Goal: Task Accomplishment & Management: Manage account settings

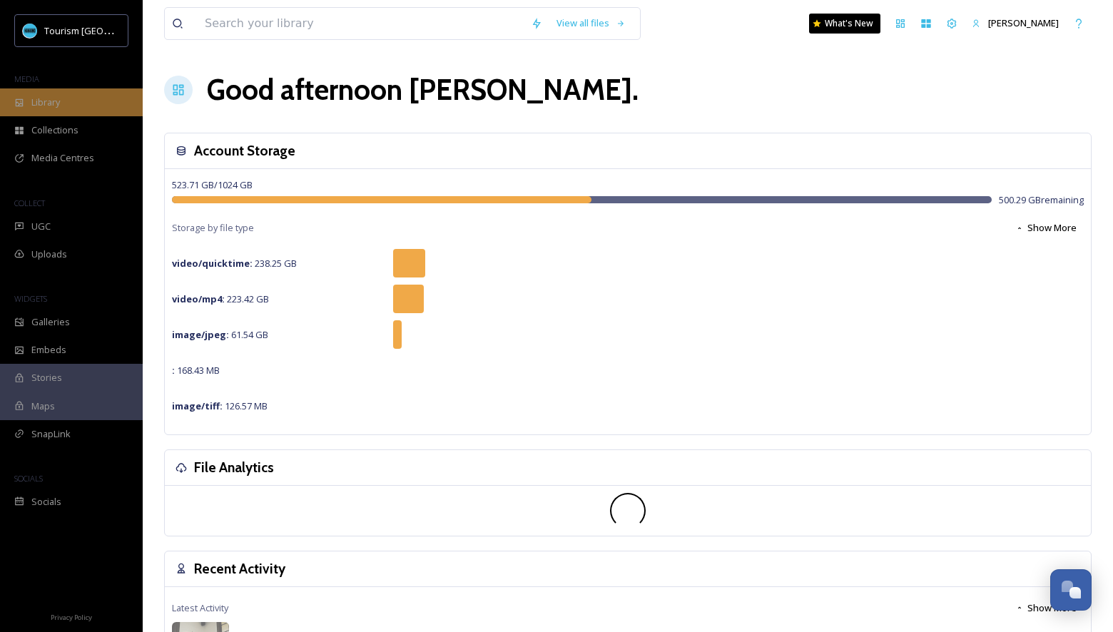
click at [91, 103] on div "Library" at bounding box center [71, 102] width 143 height 28
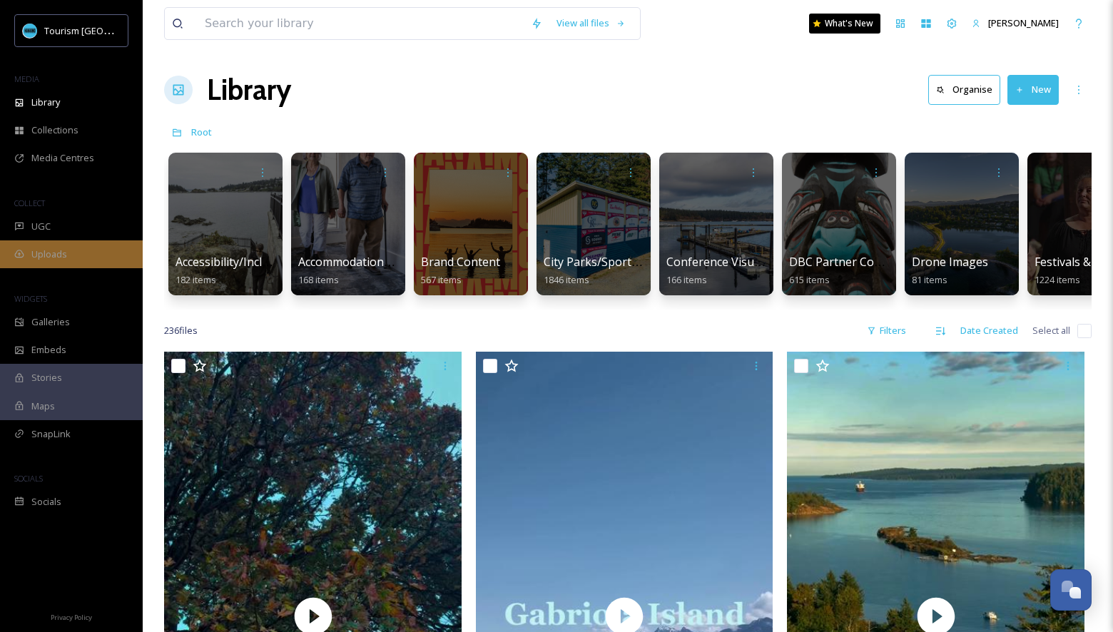
click at [71, 247] on div "Uploads" at bounding box center [71, 254] width 143 height 28
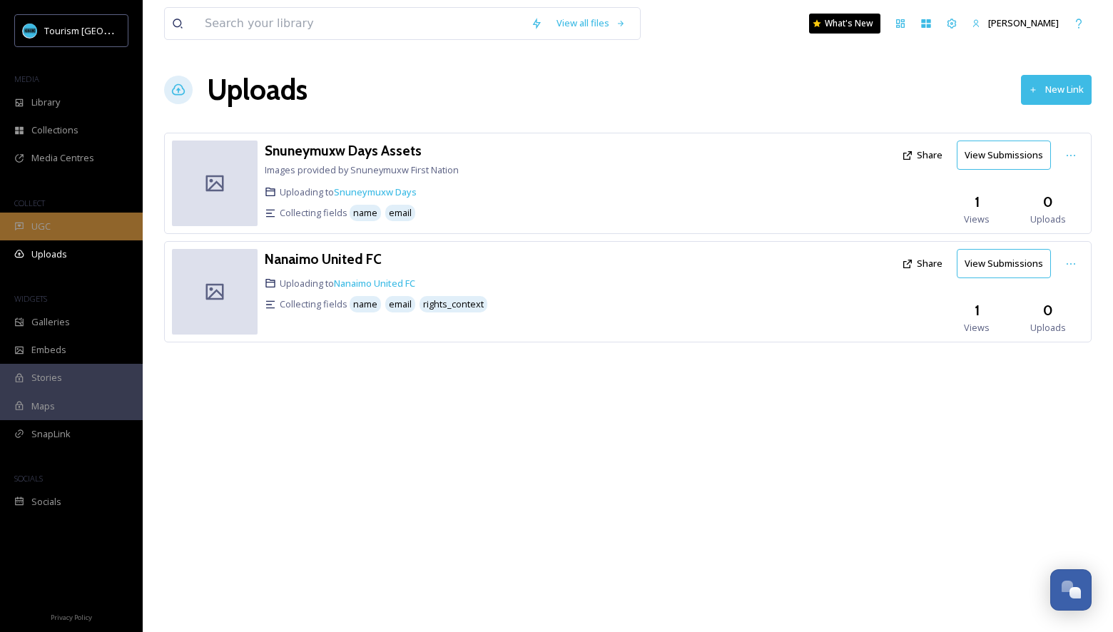
click at [76, 227] on div "UGC" at bounding box center [71, 227] width 143 height 28
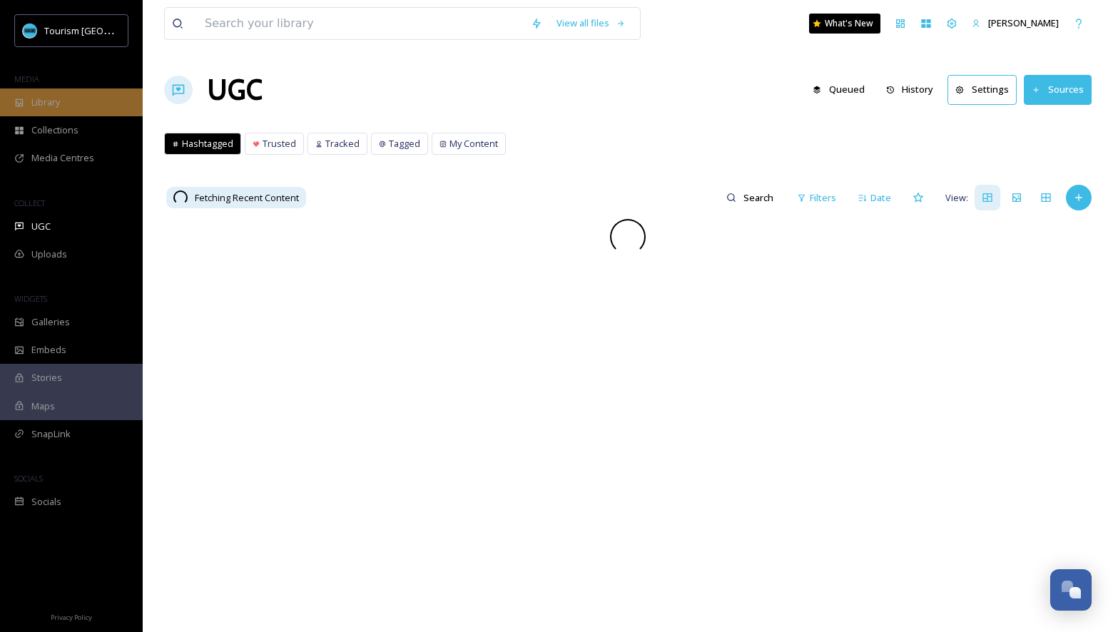
click at [101, 103] on div "Library" at bounding box center [71, 102] width 143 height 28
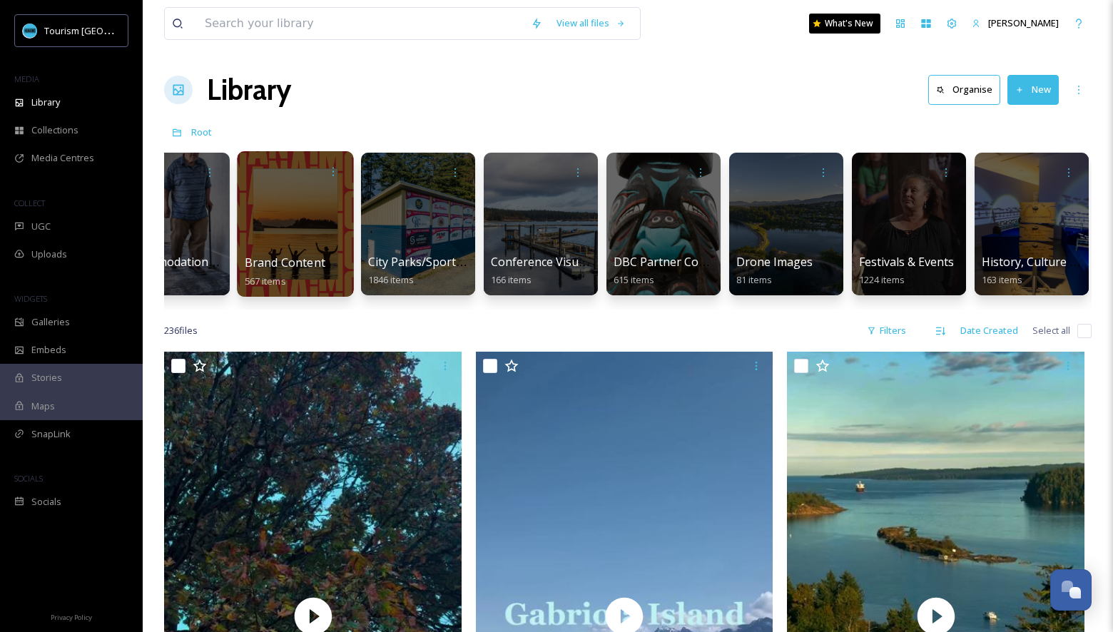
scroll to position [0, 189]
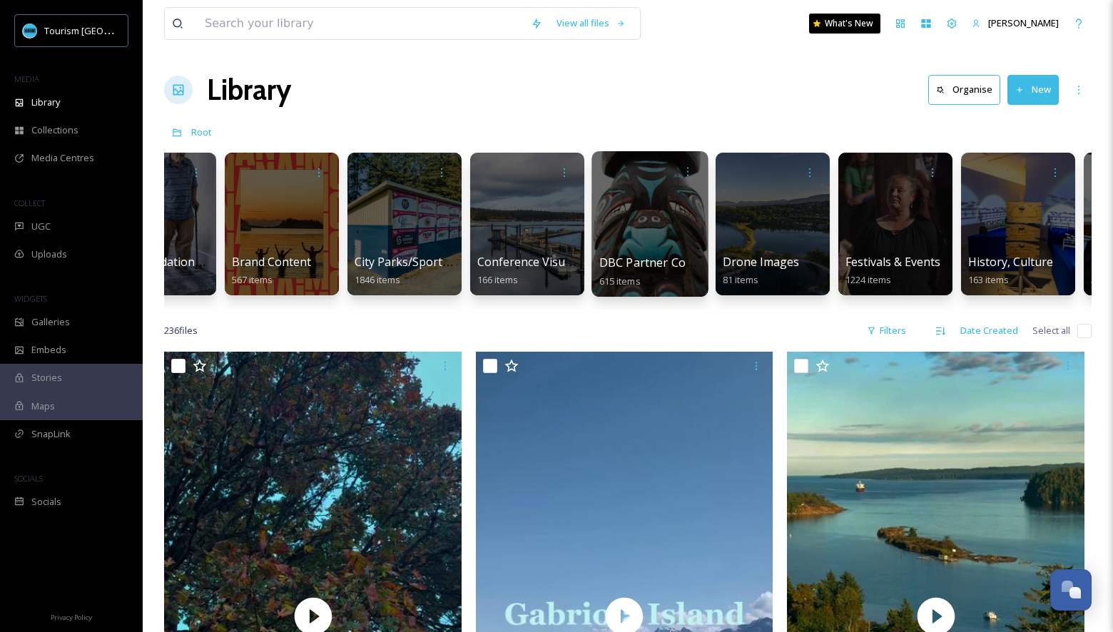
click at [632, 247] on div at bounding box center [650, 224] width 116 height 146
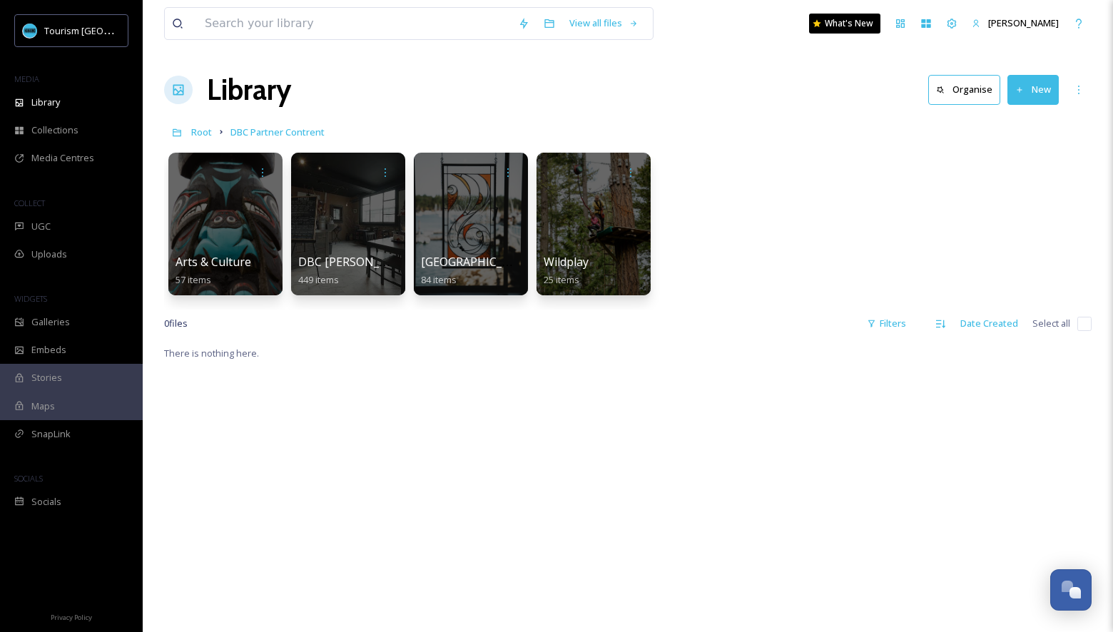
click at [679, 282] on div "Arts & Culture 57 items DBC [PERSON_NAME] Gallery 449 items Gabriola Island 84 …" at bounding box center [628, 228] width 928 height 164
click at [1085, 83] on div "More Options" at bounding box center [1079, 90] width 26 height 26
click at [808, 195] on div "Arts & Culture 57 items DBC [PERSON_NAME] Gallery 449 items Gabriola Island 84 …" at bounding box center [628, 228] width 928 height 164
click at [202, 133] on span "Root" at bounding box center [201, 132] width 21 height 13
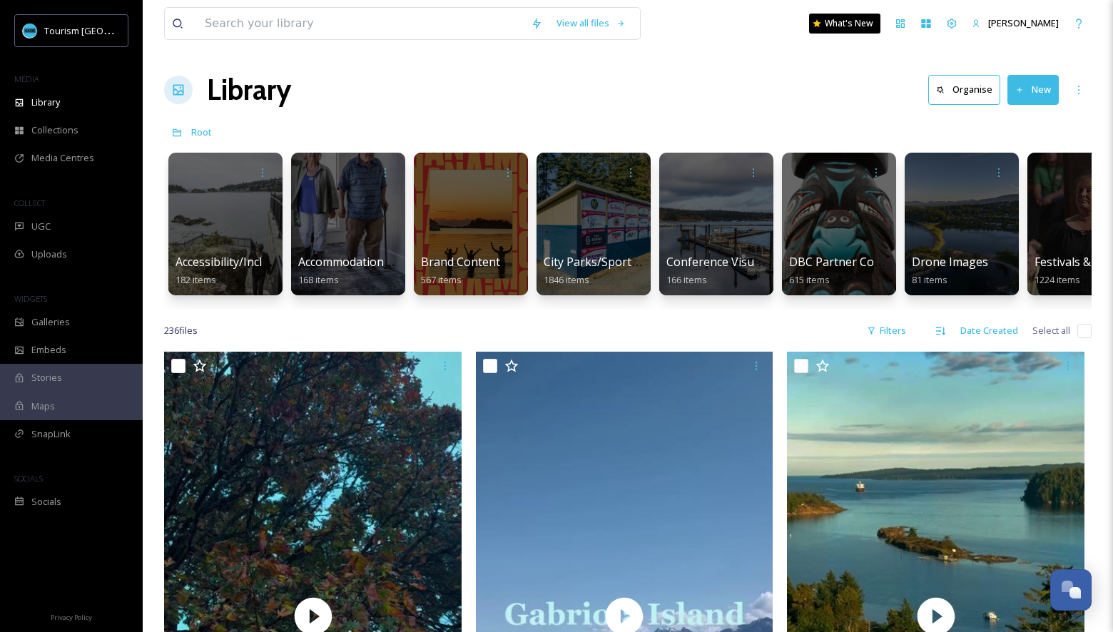
scroll to position [0, 9]
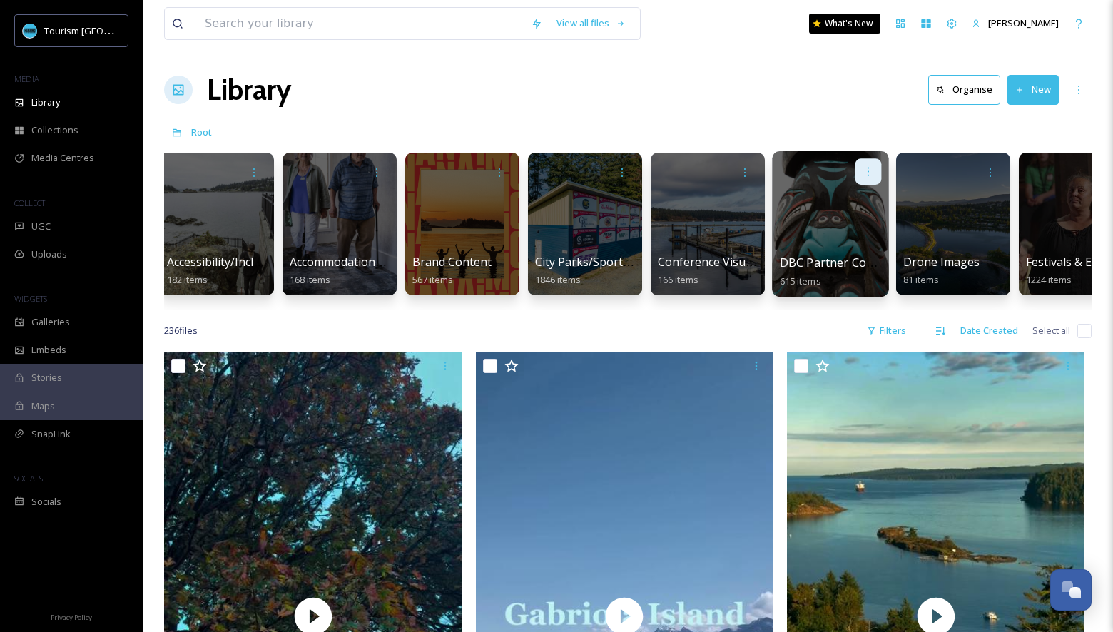
click at [867, 172] on icon at bounding box center [868, 171] width 11 height 11
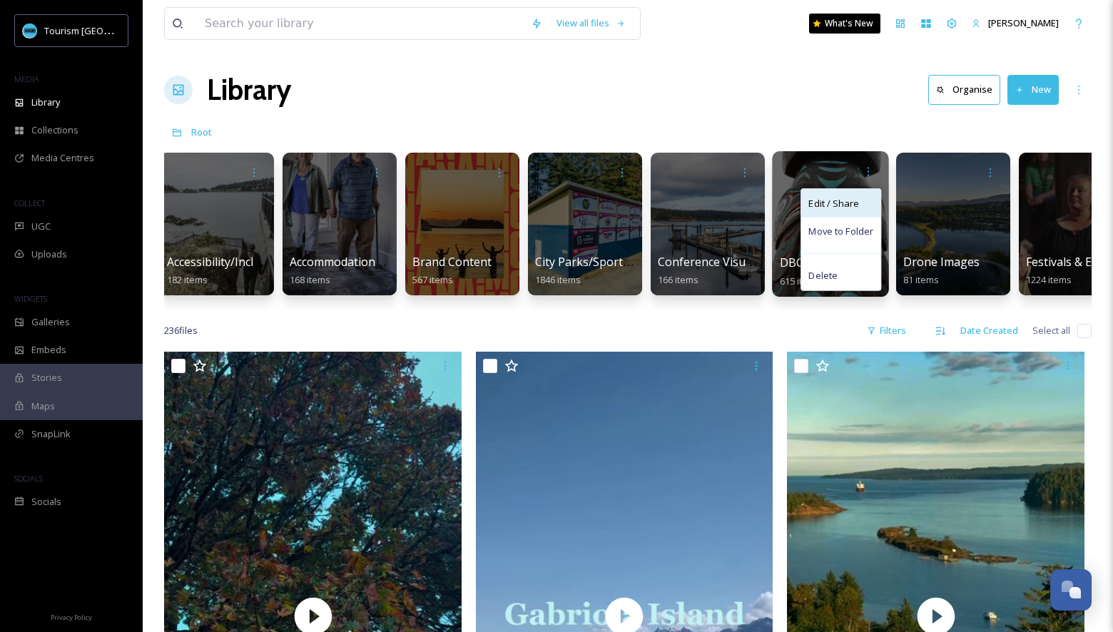
click at [851, 203] on span "Edit / Share" at bounding box center [834, 203] width 50 height 14
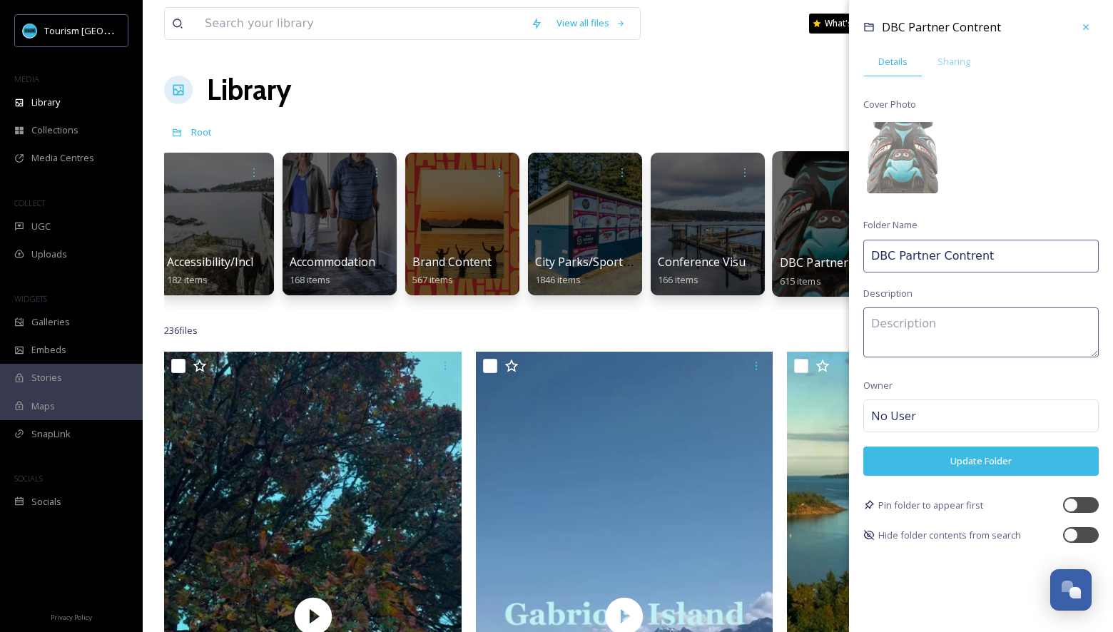
click at [968, 255] on input "DBC Partner Contrent" at bounding box center [980, 256] width 235 height 33
drag, startPoint x: 897, startPoint y: 254, endPoint x: 843, endPoint y: 255, distance: 54.2
click at [843, 255] on div "Accessibility/Inclusivity 182 items Accommodations by Biz 168 items Brand Conte…" at bounding box center [628, 228] width 928 height 164
type input "Partner Content"
click at [951, 459] on button "Update Folder" at bounding box center [980, 461] width 235 height 29
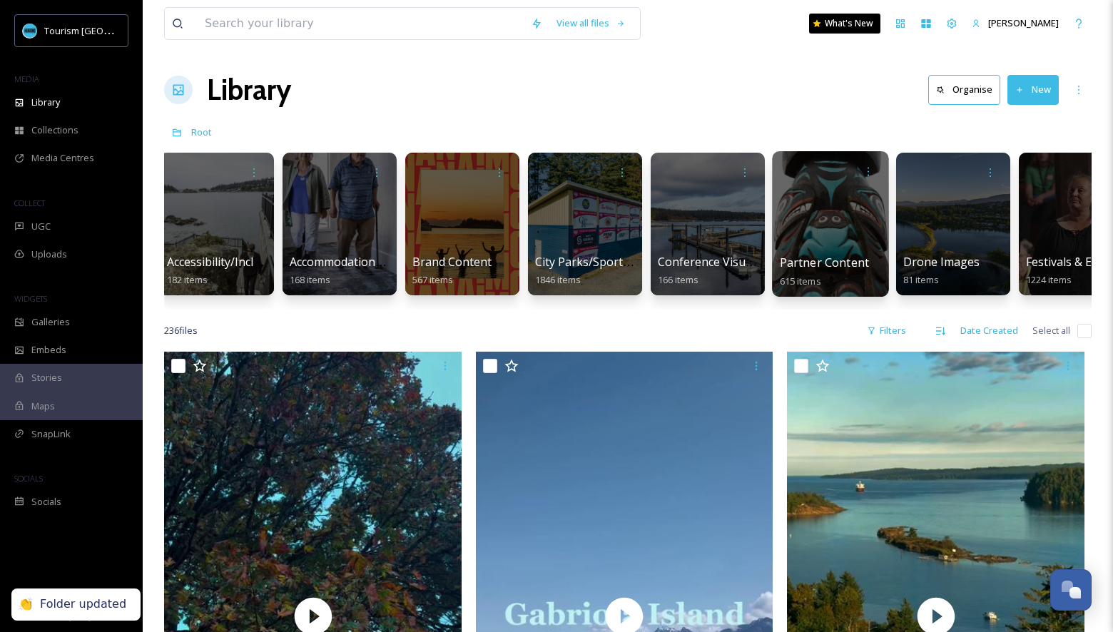
click at [824, 227] on div at bounding box center [830, 224] width 116 height 146
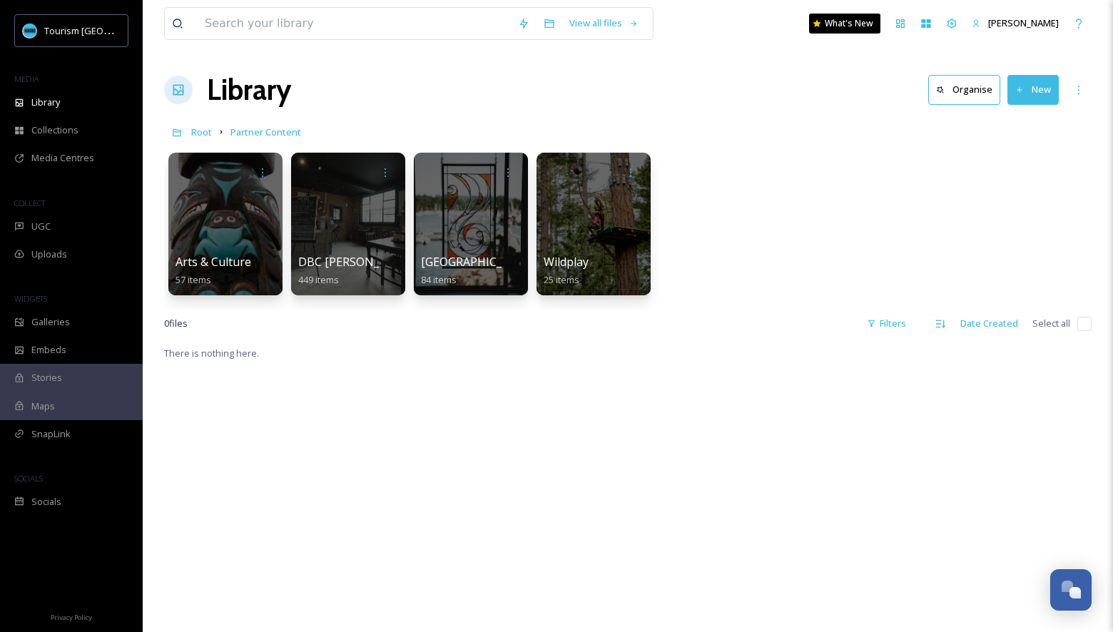
click at [1026, 91] on button "New" at bounding box center [1033, 89] width 51 height 29
click at [1012, 179] on span "Folder" at bounding box center [1016, 179] width 27 height 14
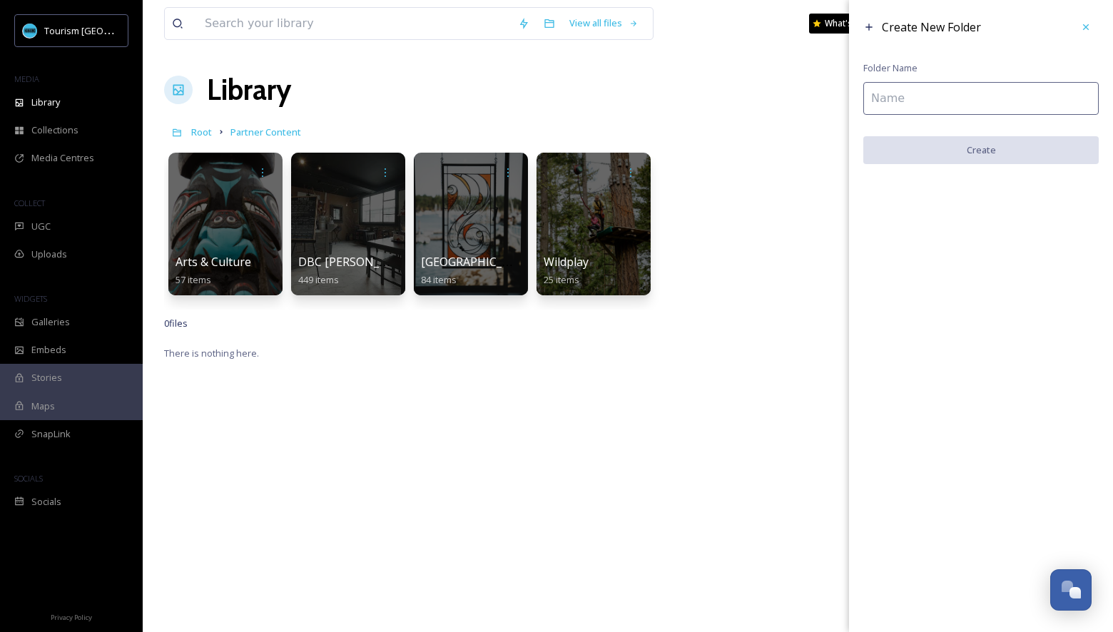
click at [982, 101] on input at bounding box center [980, 98] width 235 height 33
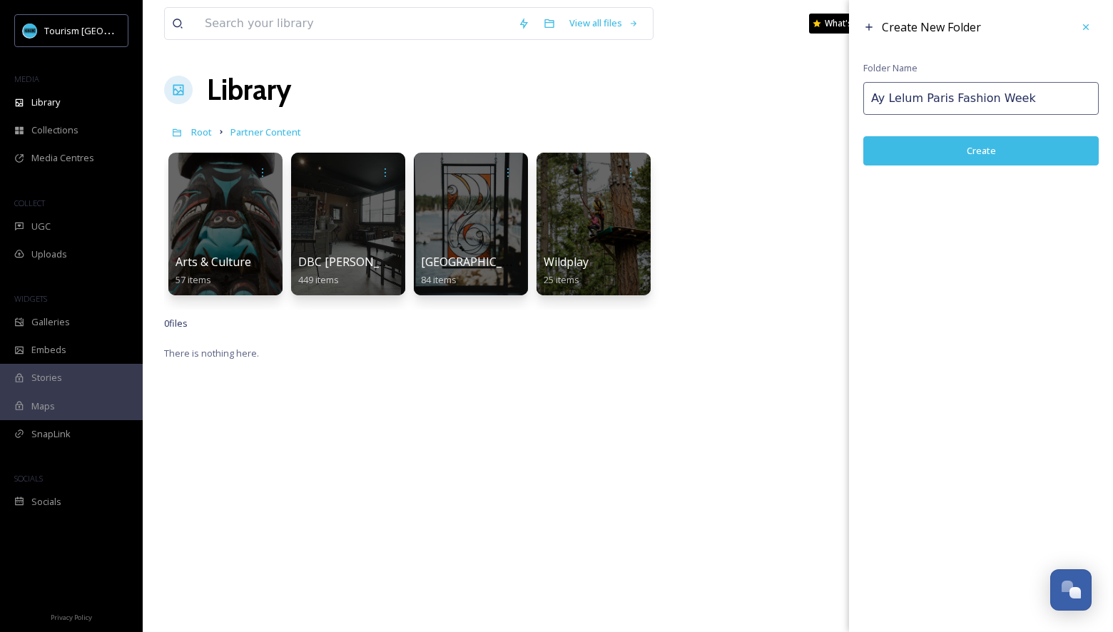
type input "Ay Lelum Paris Fashion Week"
click at [990, 144] on button "Create" at bounding box center [980, 150] width 235 height 29
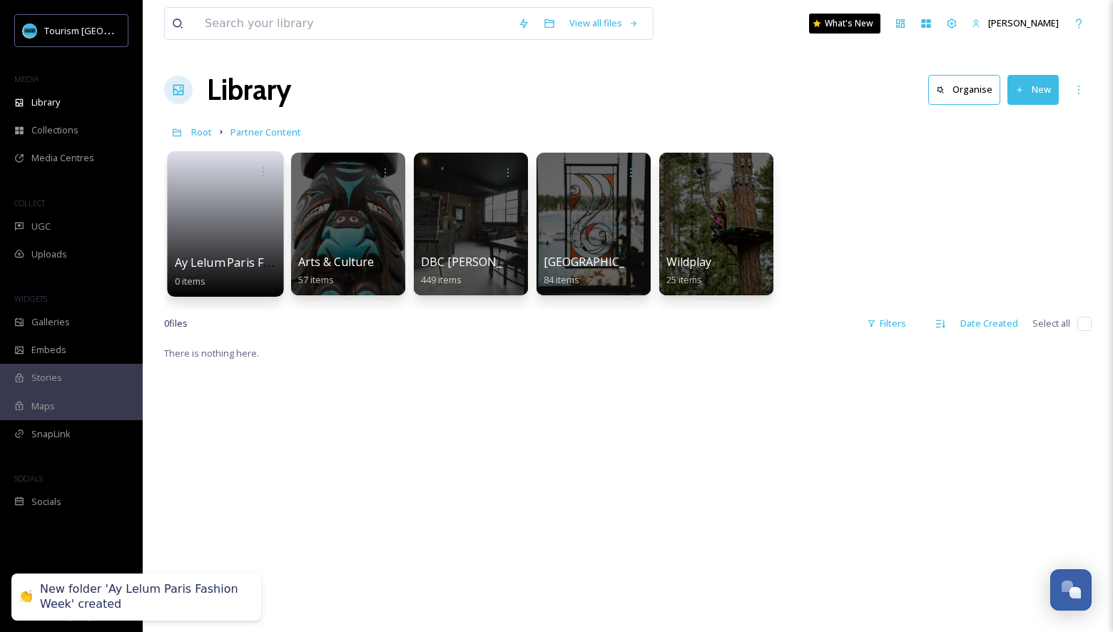
click at [198, 245] on link at bounding box center [226, 219] width 102 height 69
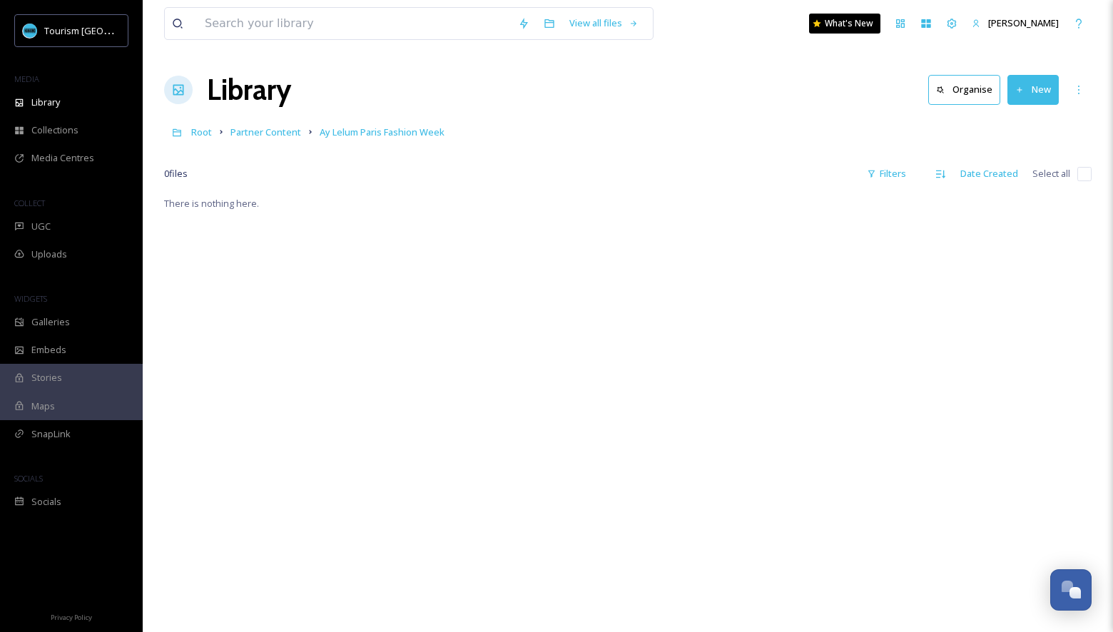
click at [731, 166] on div "0 file s Filters Date Created Select all" at bounding box center [628, 174] width 928 height 28
click at [1033, 101] on button "New" at bounding box center [1033, 89] width 51 height 29
click at [1033, 121] on span "File Upload" at bounding box center [1026, 123] width 47 height 14
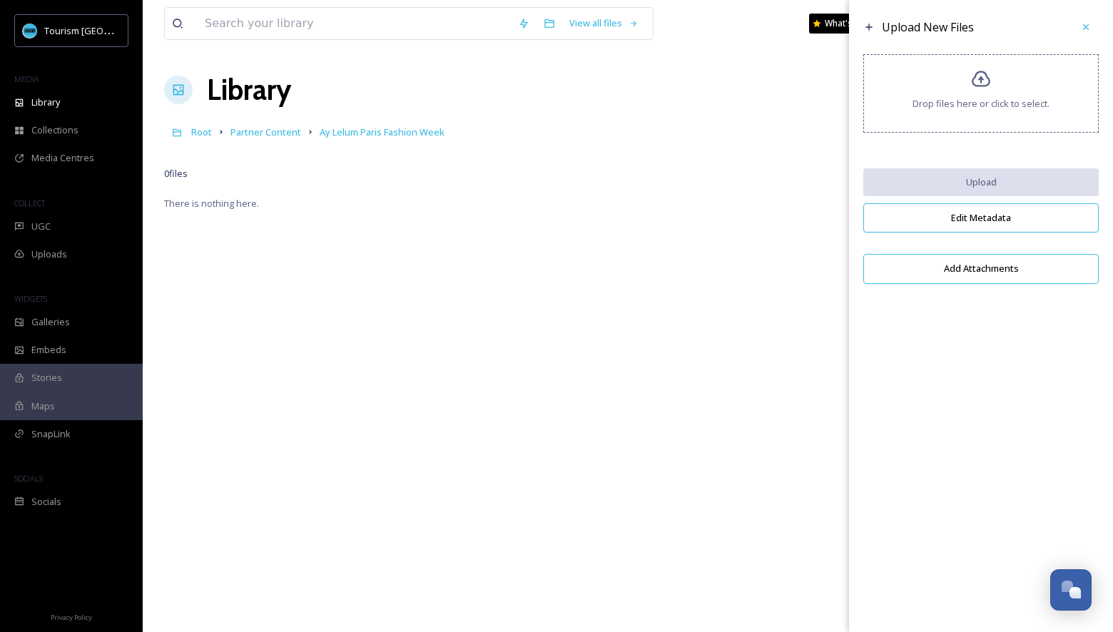
click at [1002, 121] on div "Drop files here or click to select." at bounding box center [980, 93] width 235 height 78
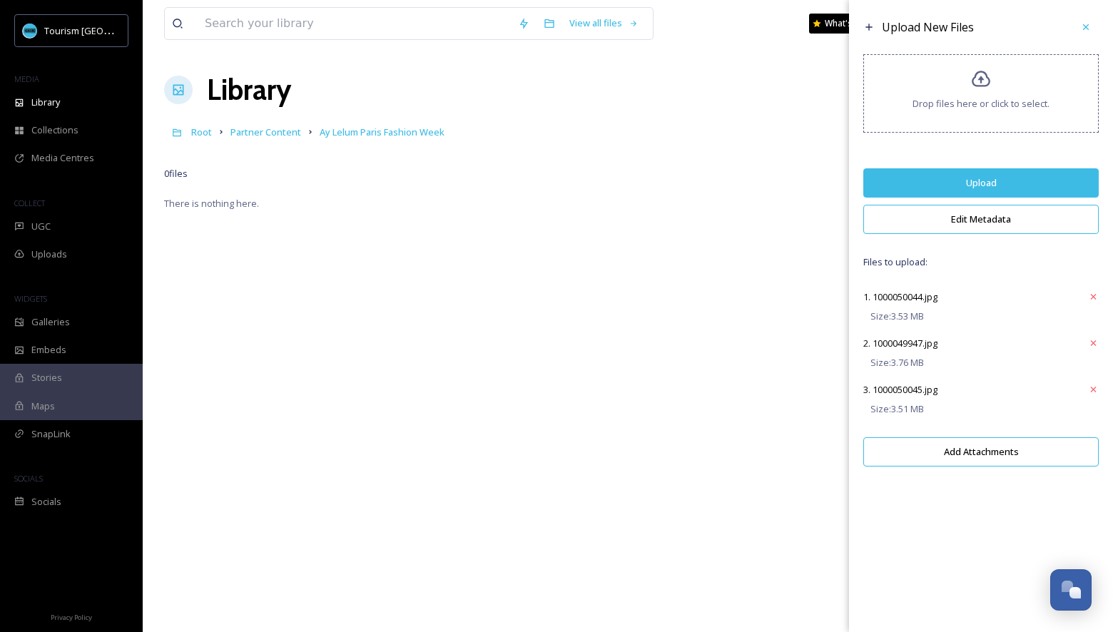
click at [979, 181] on button "Upload" at bounding box center [980, 182] width 235 height 29
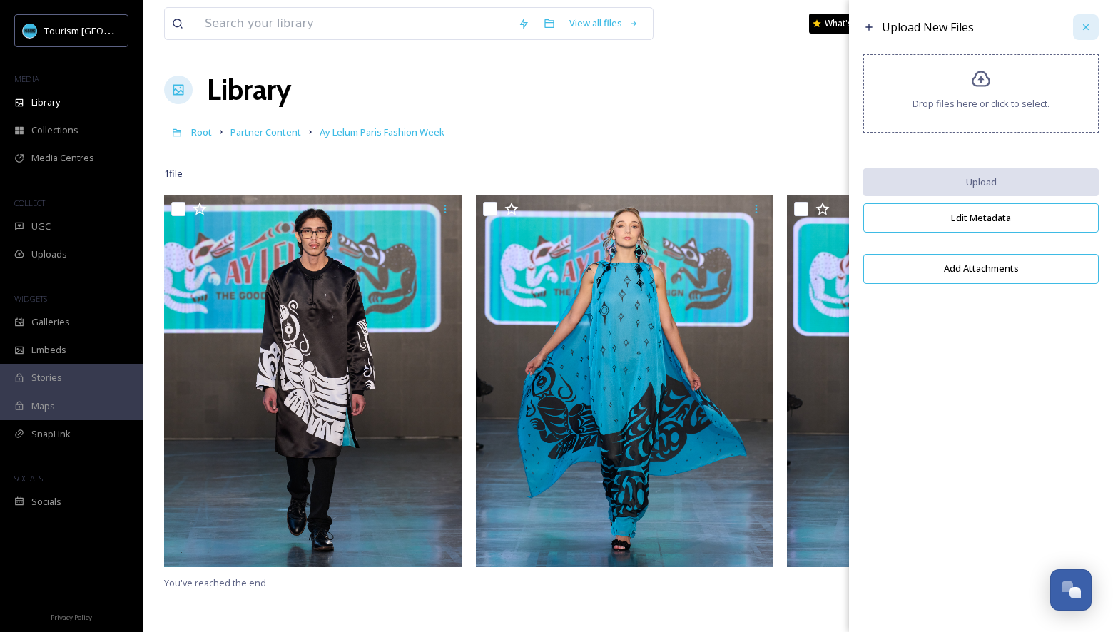
click at [1093, 21] on div at bounding box center [1086, 27] width 26 height 26
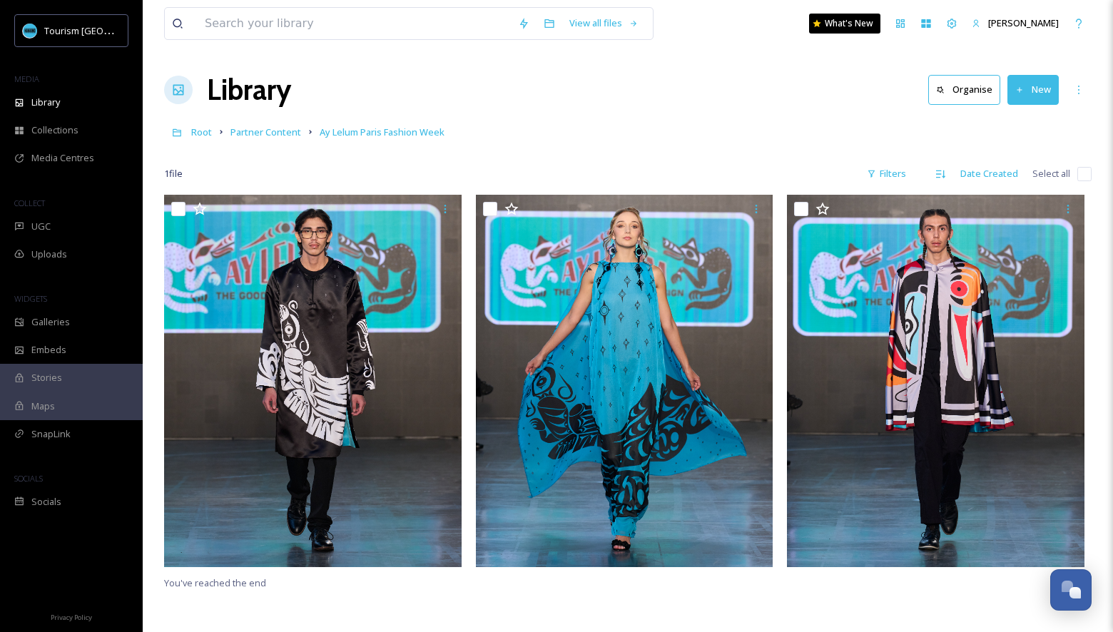
click at [726, 146] on div at bounding box center [628, 153] width 928 height 14
click at [258, 136] on span "Partner Content" at bounding box center [265, 132] width 71 height 13
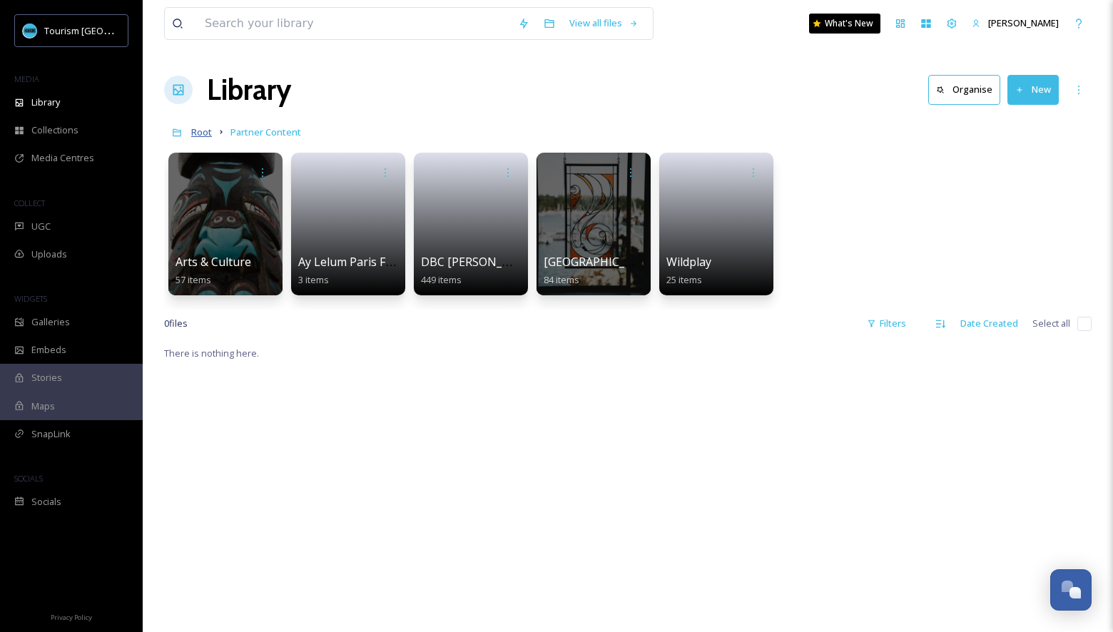
click at [199, 134] on span "Root" at bounding box center [201, 132] width 21 height 13
